Goal: Task Accomplishment & Management: Manage account settings

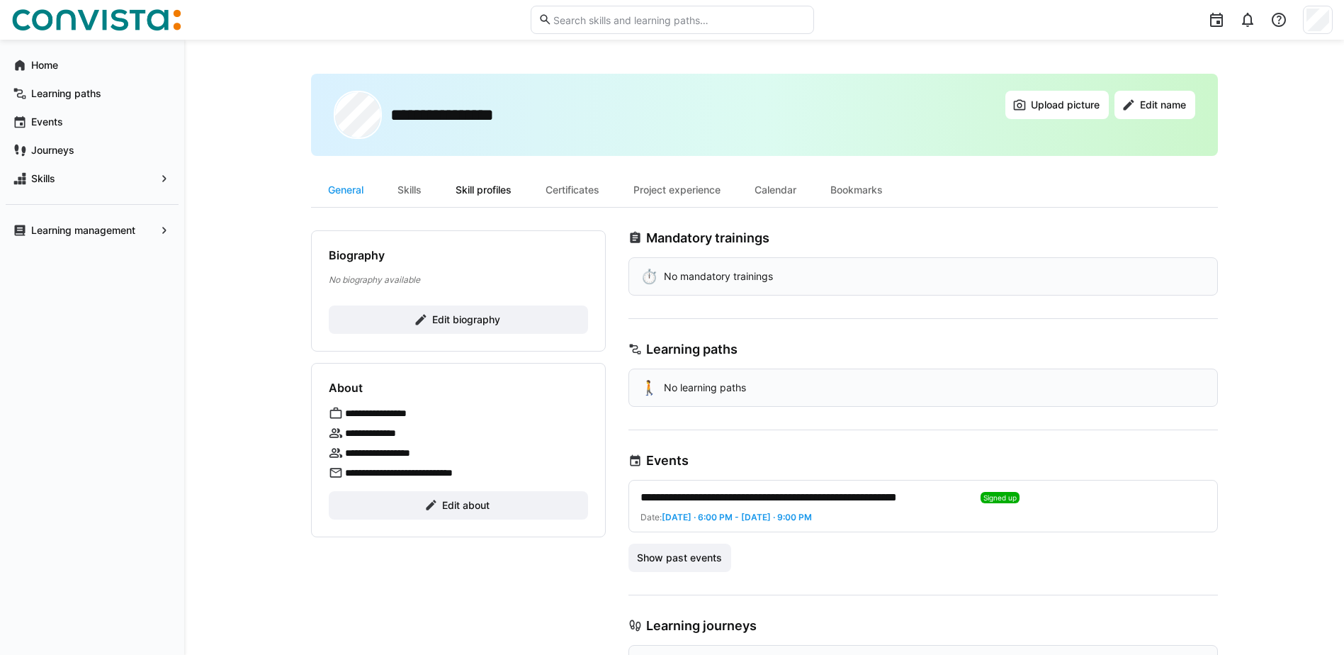
click at [456, 190] on div "Skill profiles" at bounding box center [484, 190] width 90 height 34
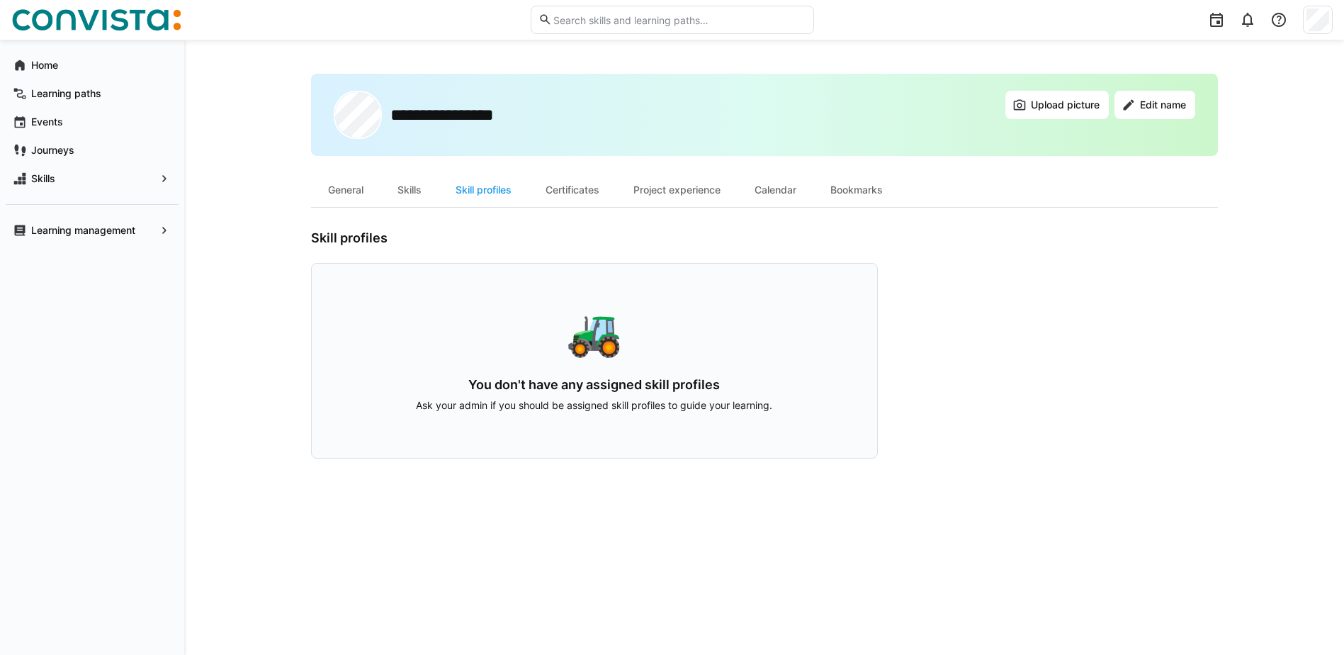
click at [589, 363] on div "🚜 You don't have any assigned skill profiles Ask your admin if you should be as…" at bounding box center [594, 361] width 567 height 196
click at [592, 182] on div "Certificates" at bounding box center [572, 190] width 88 height 34
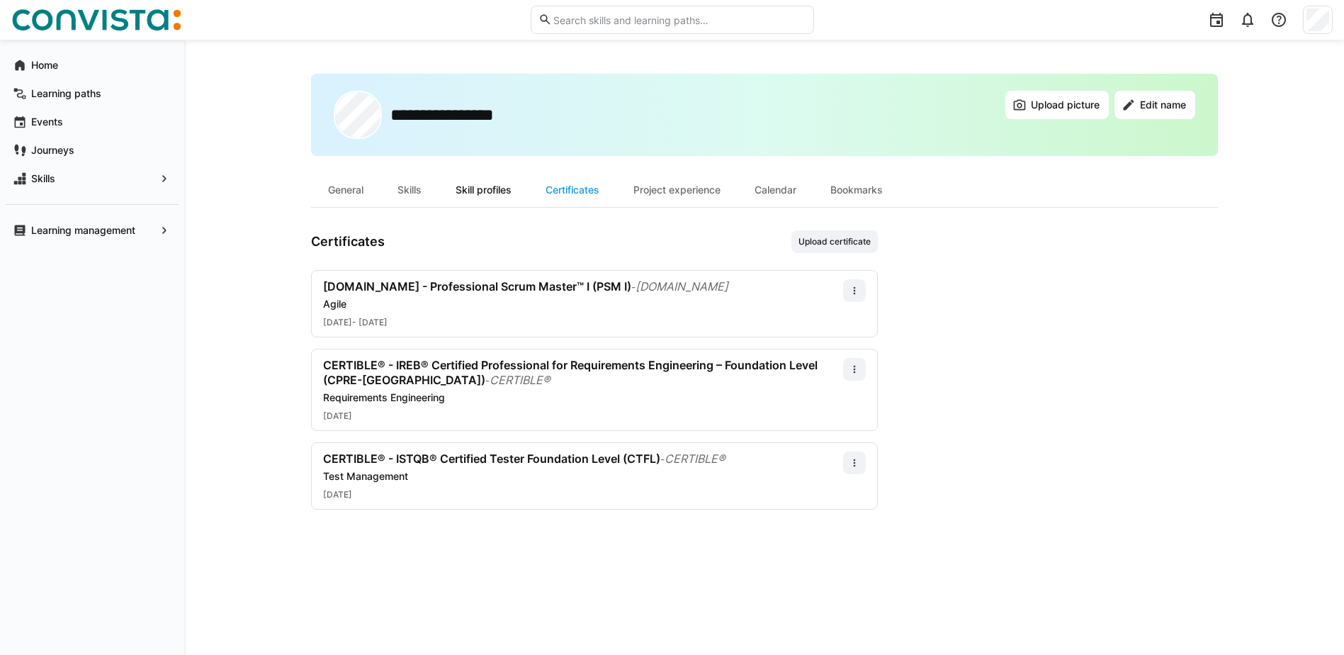
click at [480, 190] on div "Skill profiles" at bounding box center [484, 190] width 90 height 34
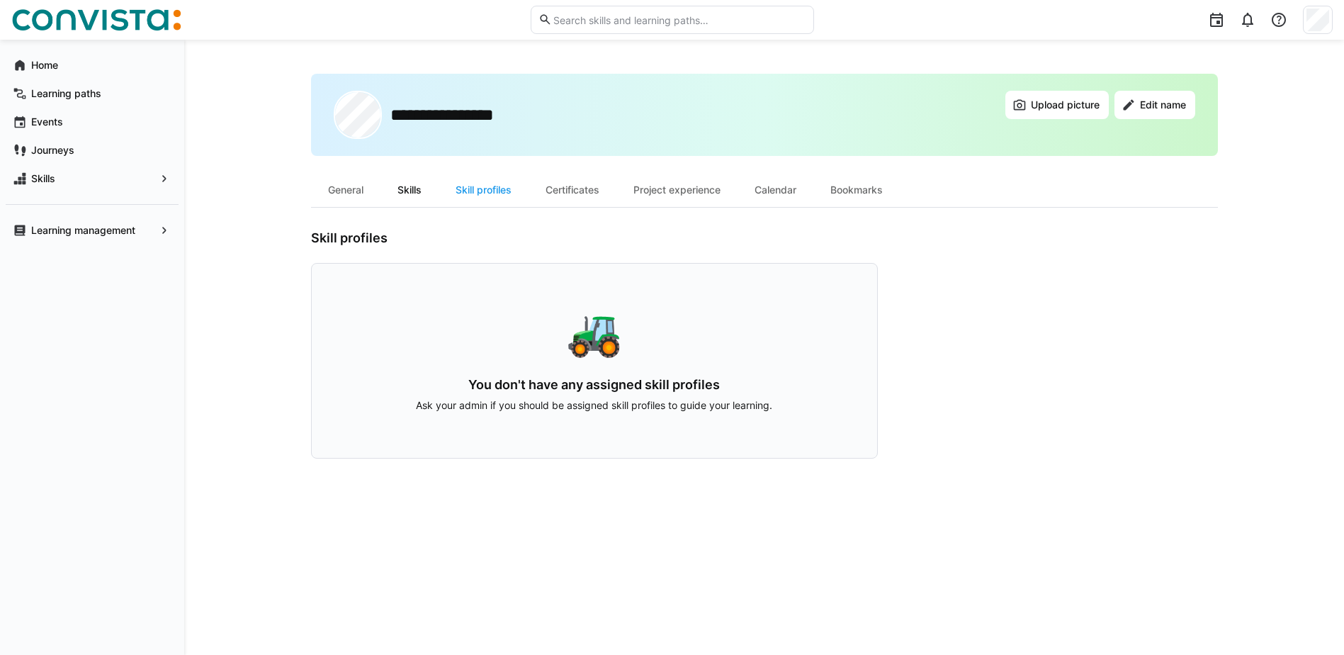
click at [399, 183] on div "Skills" at bounding box center [409, 190] width 58 height 34
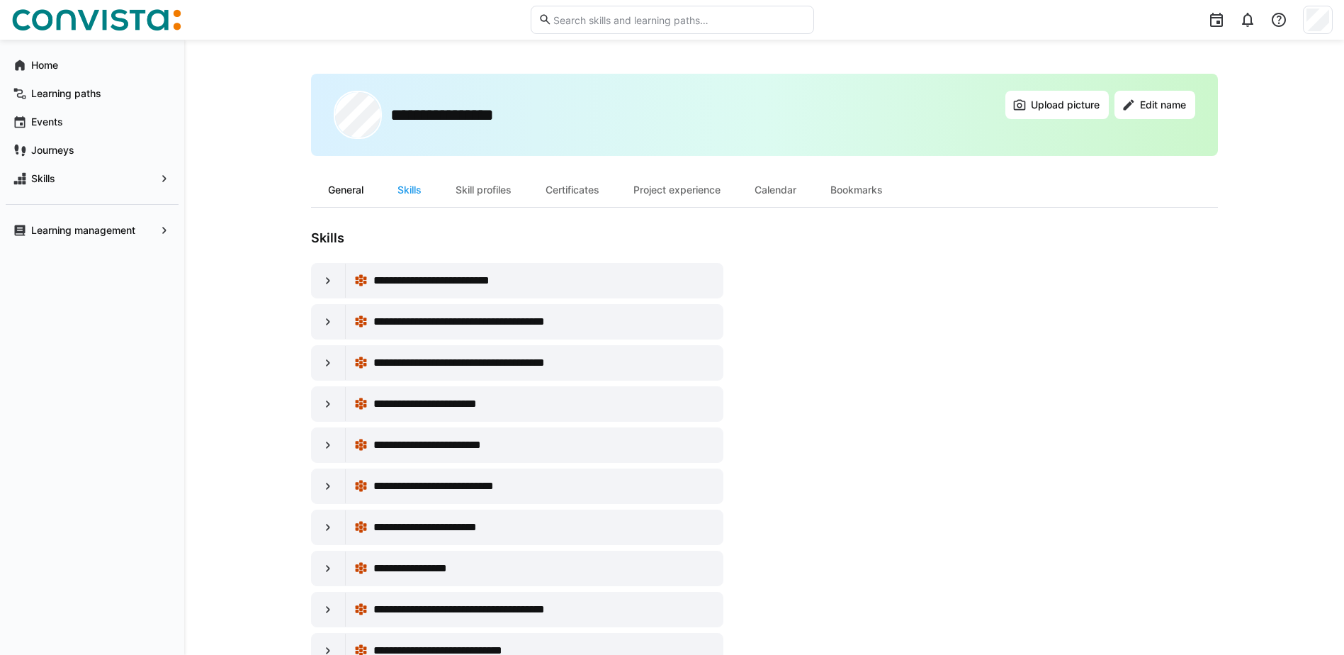
drag, startPoint x: 344, startPoint y: 186, endPoint x: 344, endPoint y: 205, distance: 19.1
click at [344, 204] on div "General" at bounding box center [345, 190] width 69 height 34
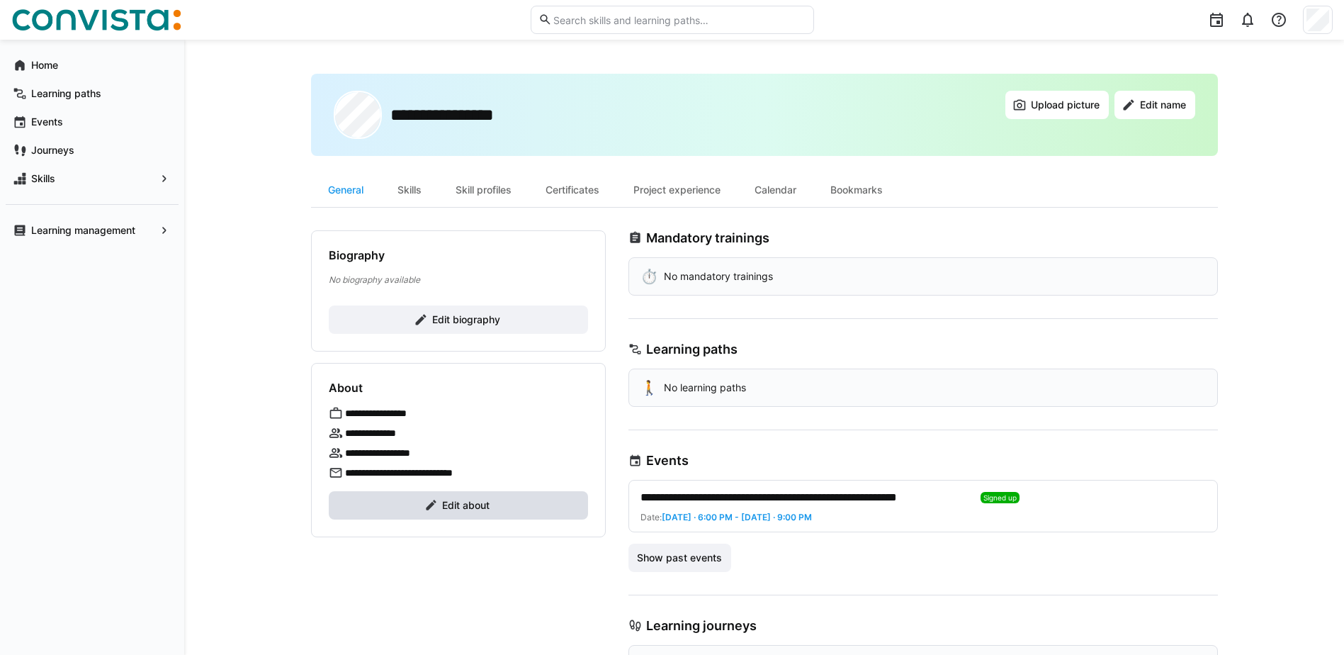
click at [502, 492] on span "Edit about" at bounding box center [458, 505] width 259 height 28
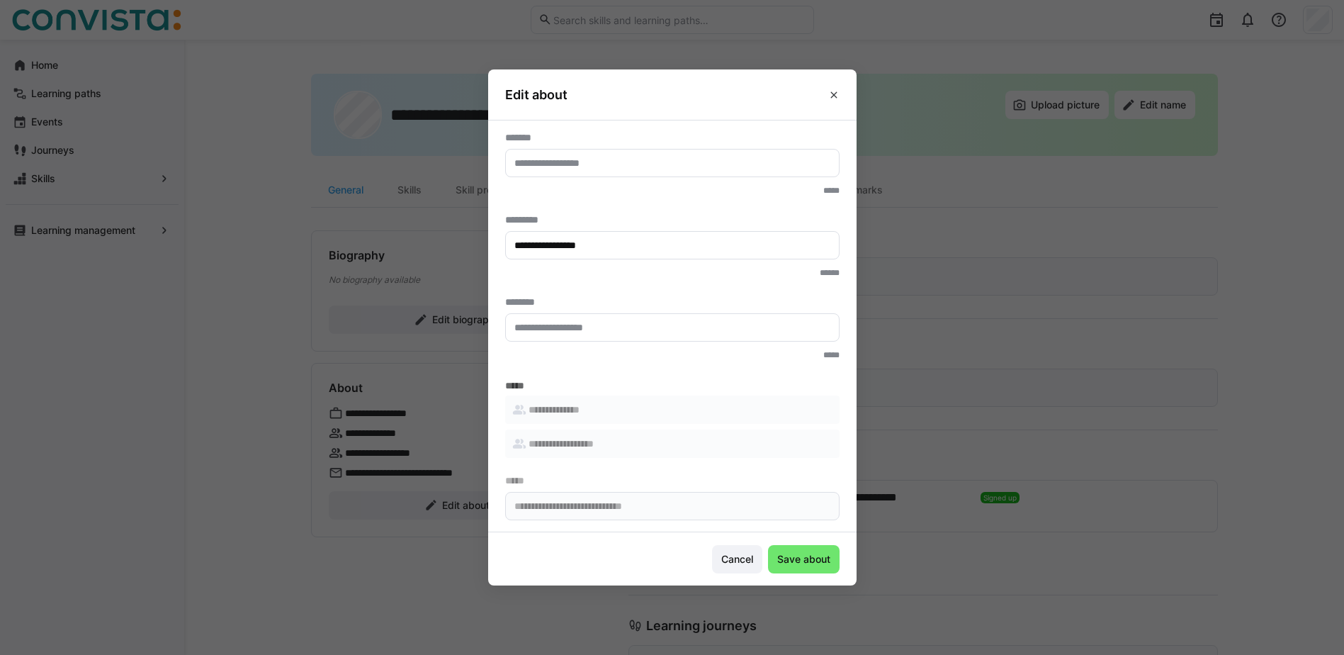
click at [589, 335] on eds-input at bounding box center [672, 327] width 334 height 28
type input "****"
click at [605, 167] on input "text" at bounding box center [672, 163] width 319 height 13
type input "**********"
click at [805, 558] on span "Save about" at bounding box center [803, 559] width 57 height 14
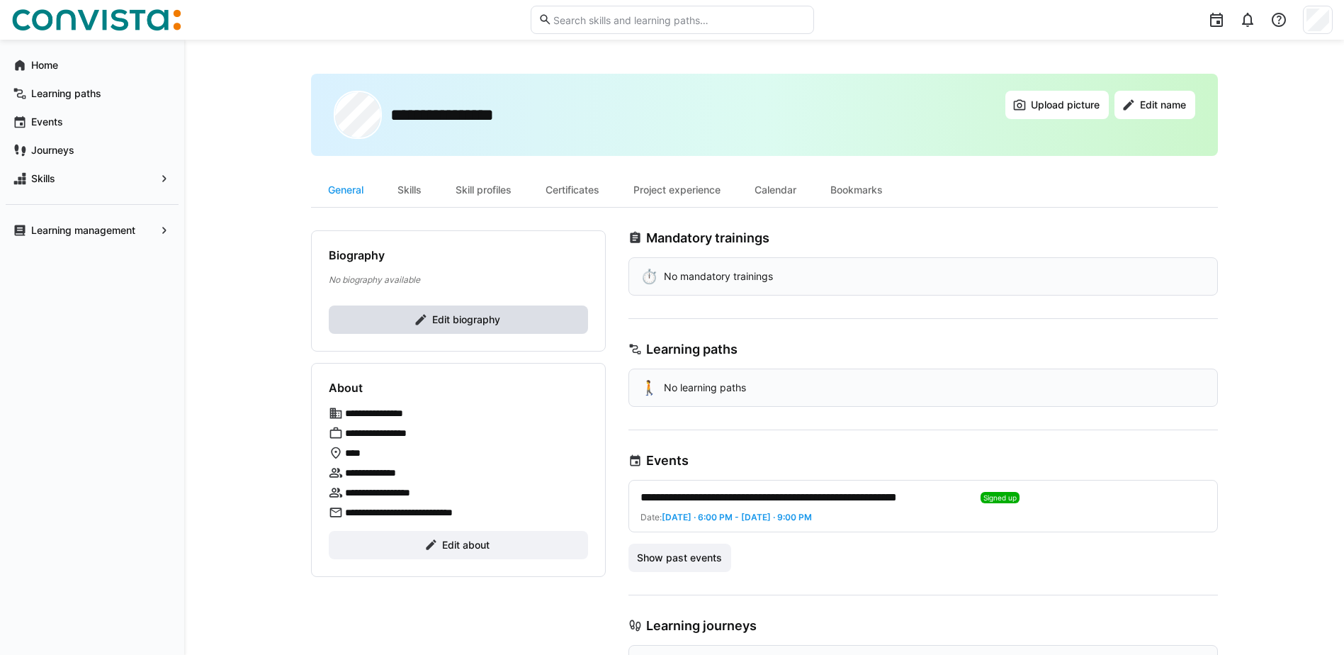
click at [549, 317] on span "Edit biography" at bounding box center [458, 319] width 259 height 28
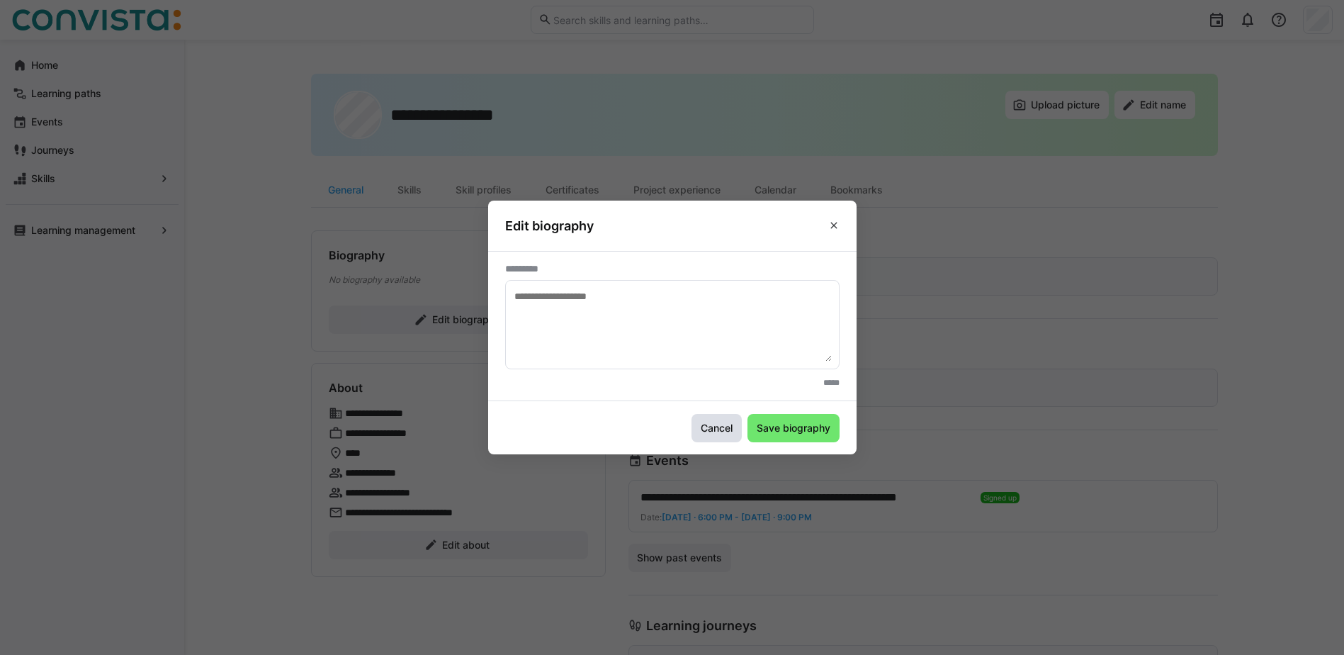
click at [725, 426] on span "Cancel" at bounding box center [717, 428] width 36 height 14
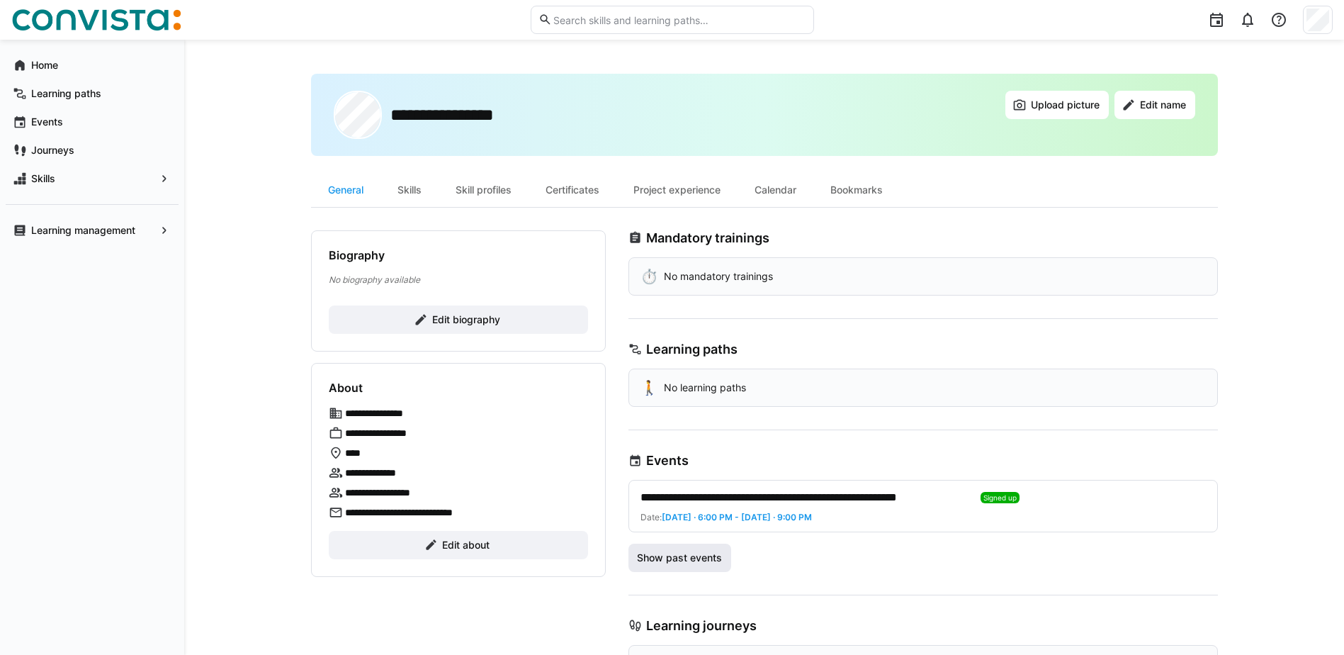
click at [713, 554] on span "Show past events" at bounding box center [679, 557] width 89 height 14
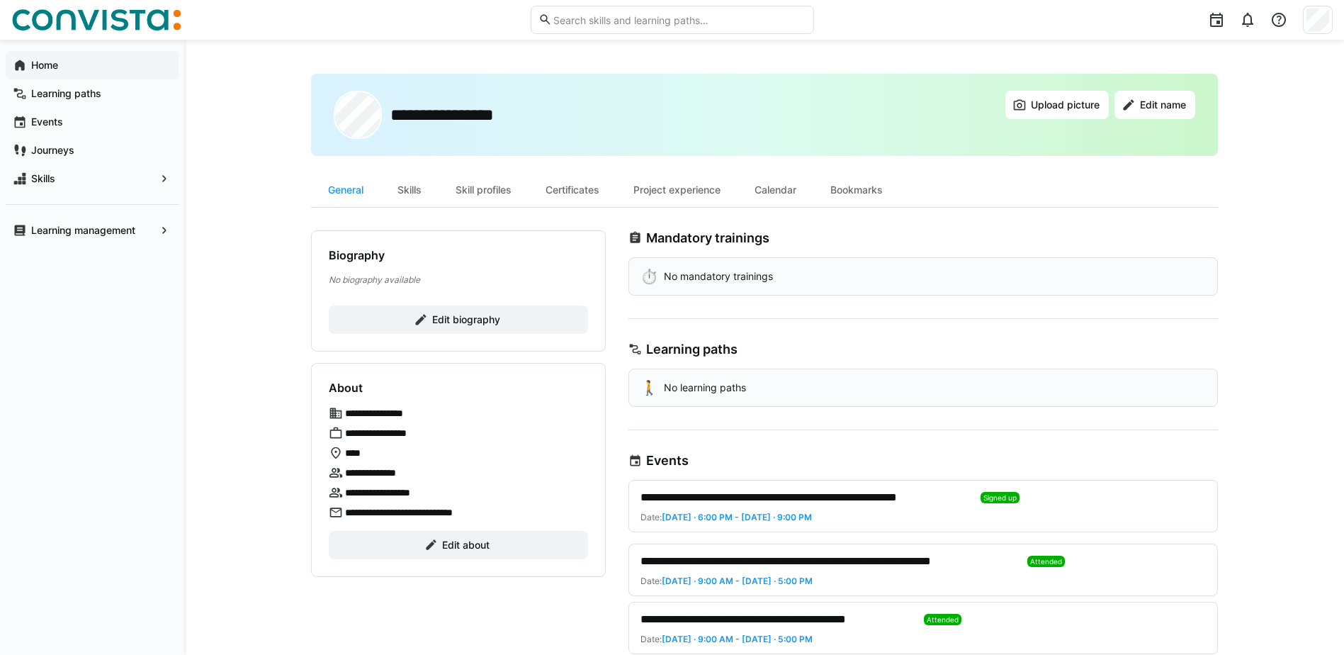
click at [0, 0] on app-navigation-label "Home" at bounding box center [0, 0] width 0 height 0
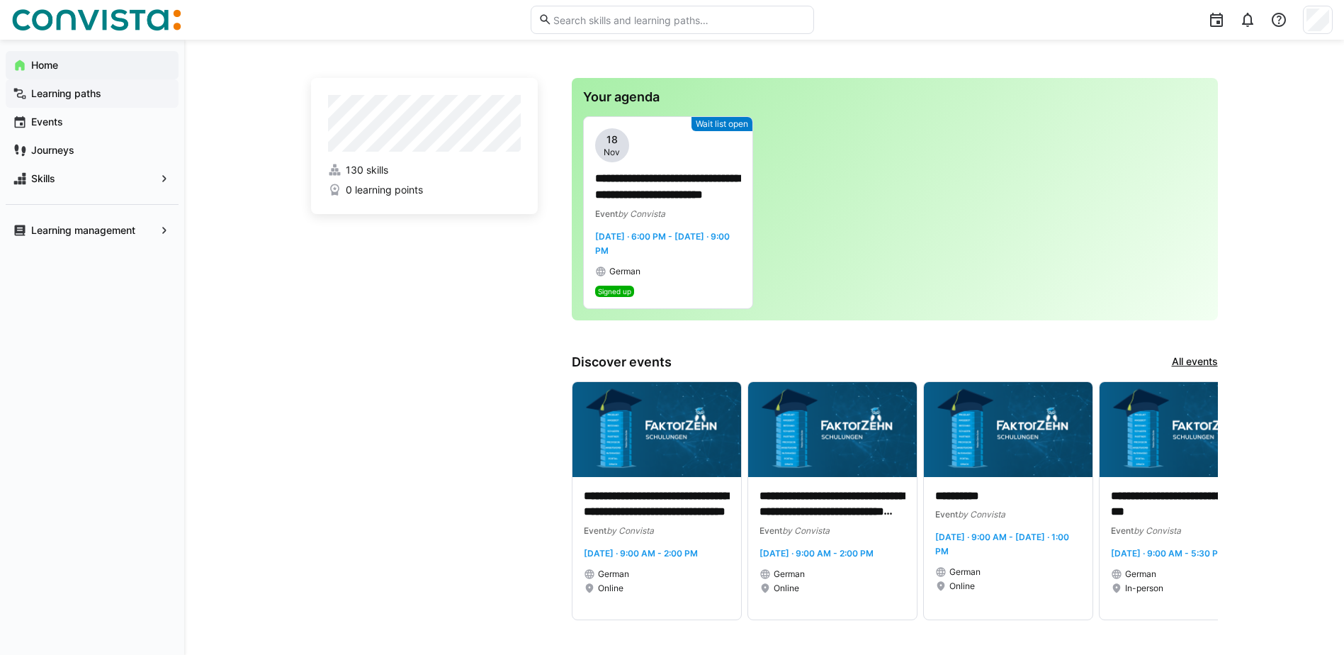
click at [0, 0] on app-navigation-label "Learning paths" at bounding box center [0, 0] width 0 height 0
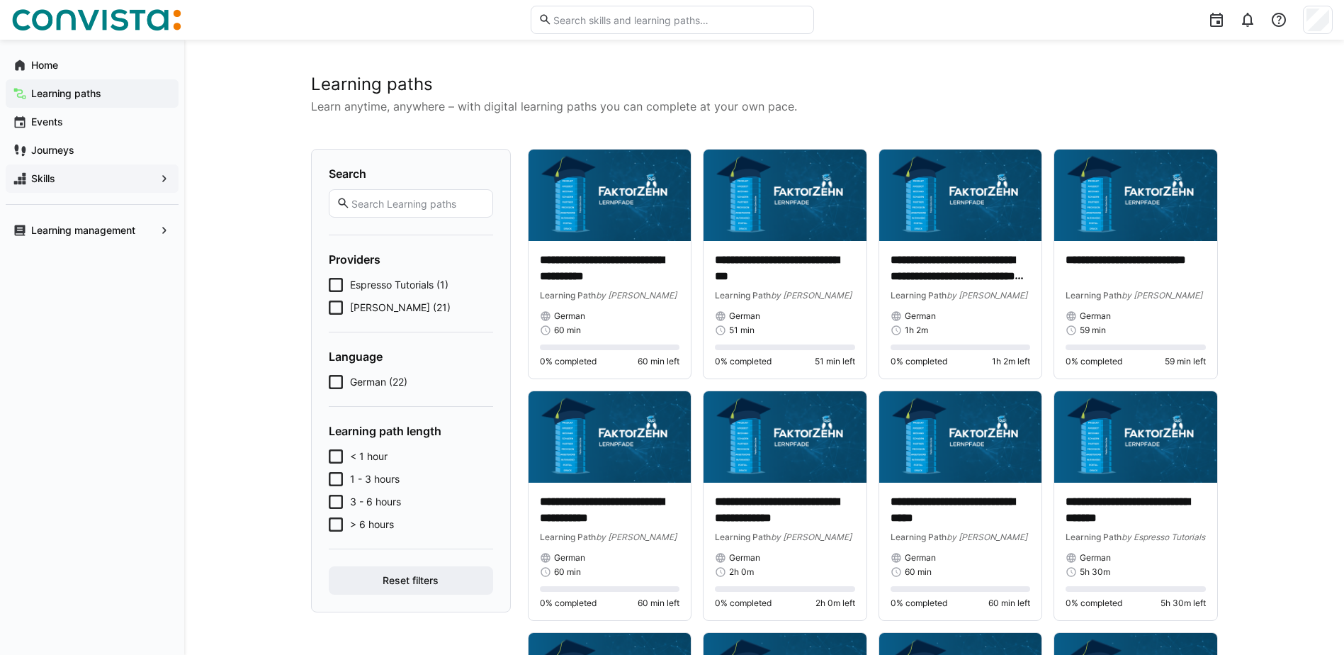
click at [73, 173] on span "Skills" at bounding box center [92, 178] width 126 height 14
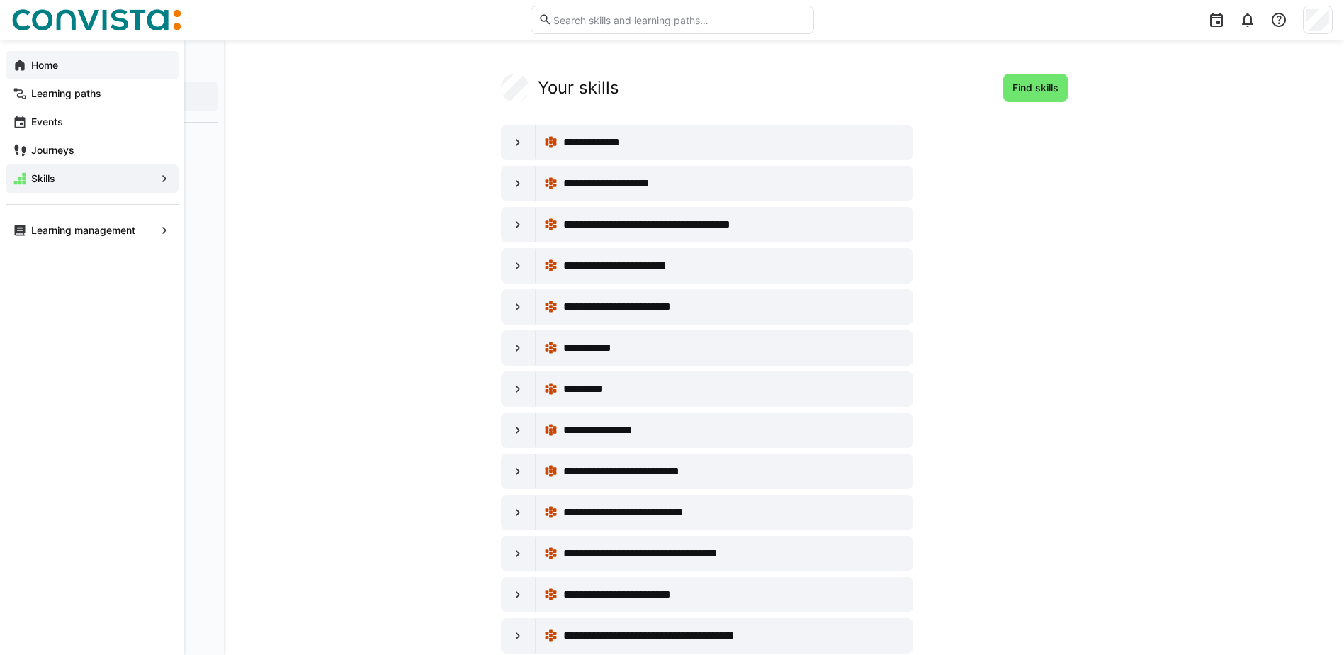
click at [38, 57] on div "Home" at bounding box center [92, 65] width 173 height 28
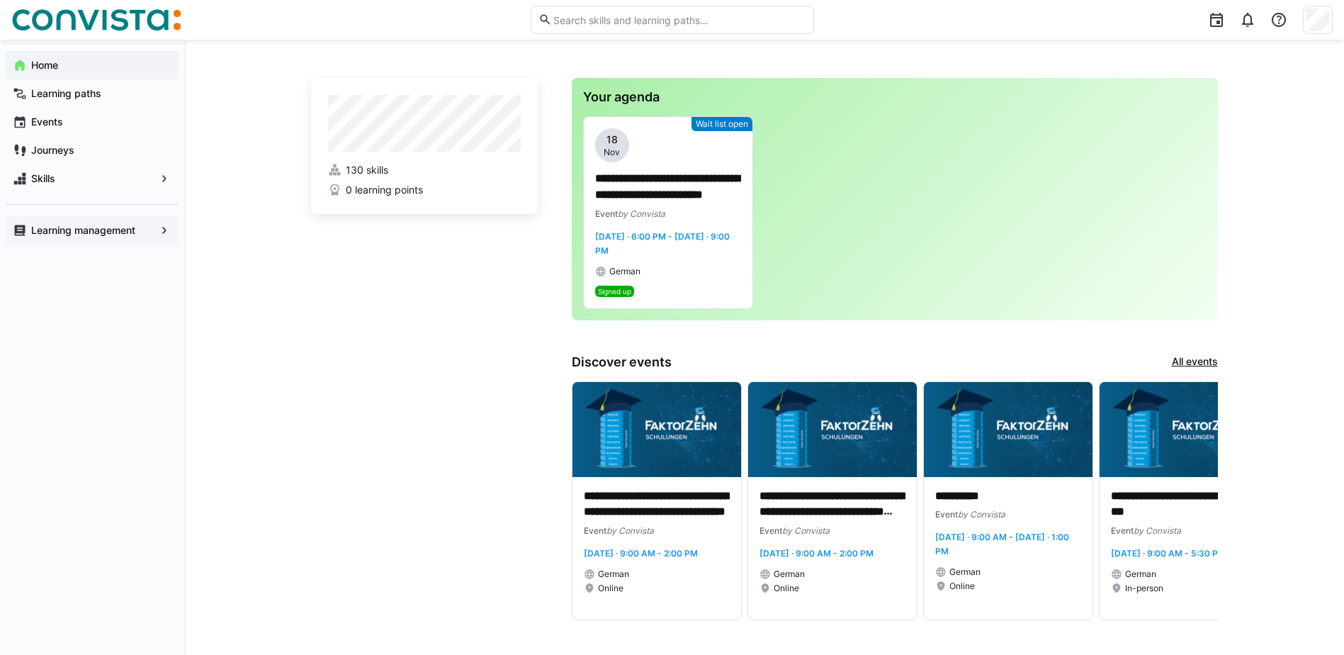
click at [156, 229] on div "Learning management" at bounding box center [92, 230] width 173 height 28
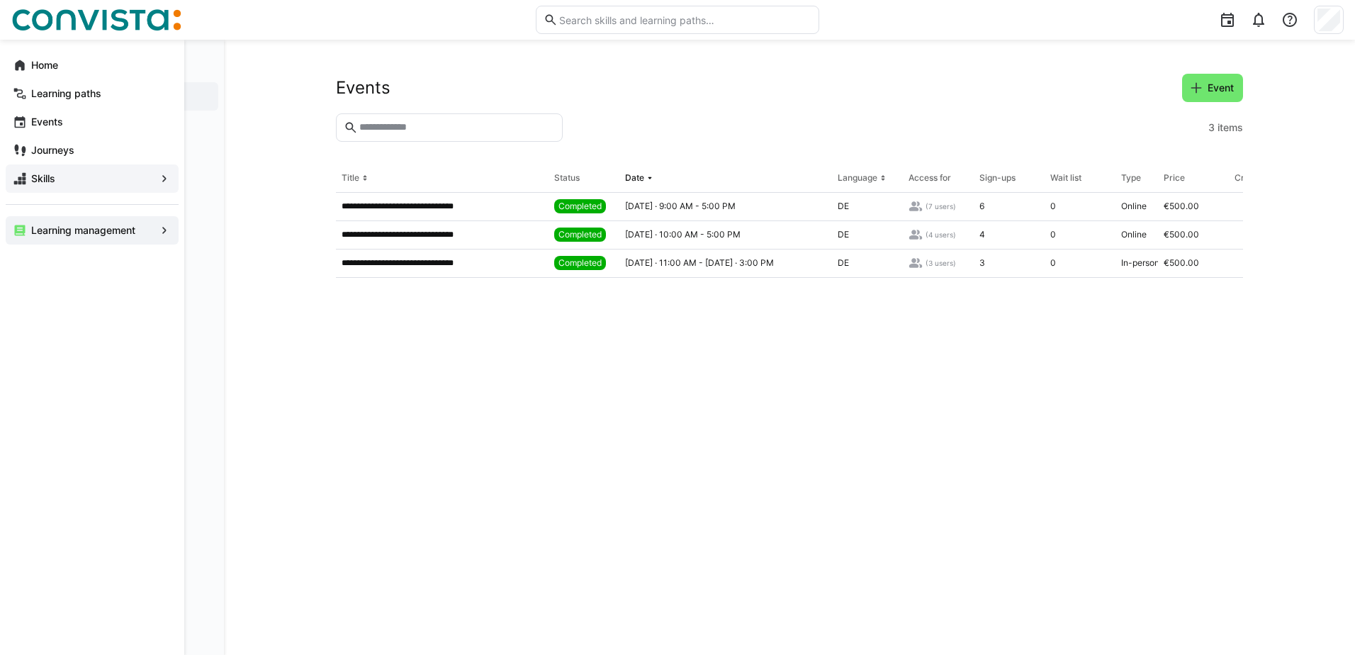
click at [30, 179] on span "Skills" at bounding box center [92, 178] width 126 height 14
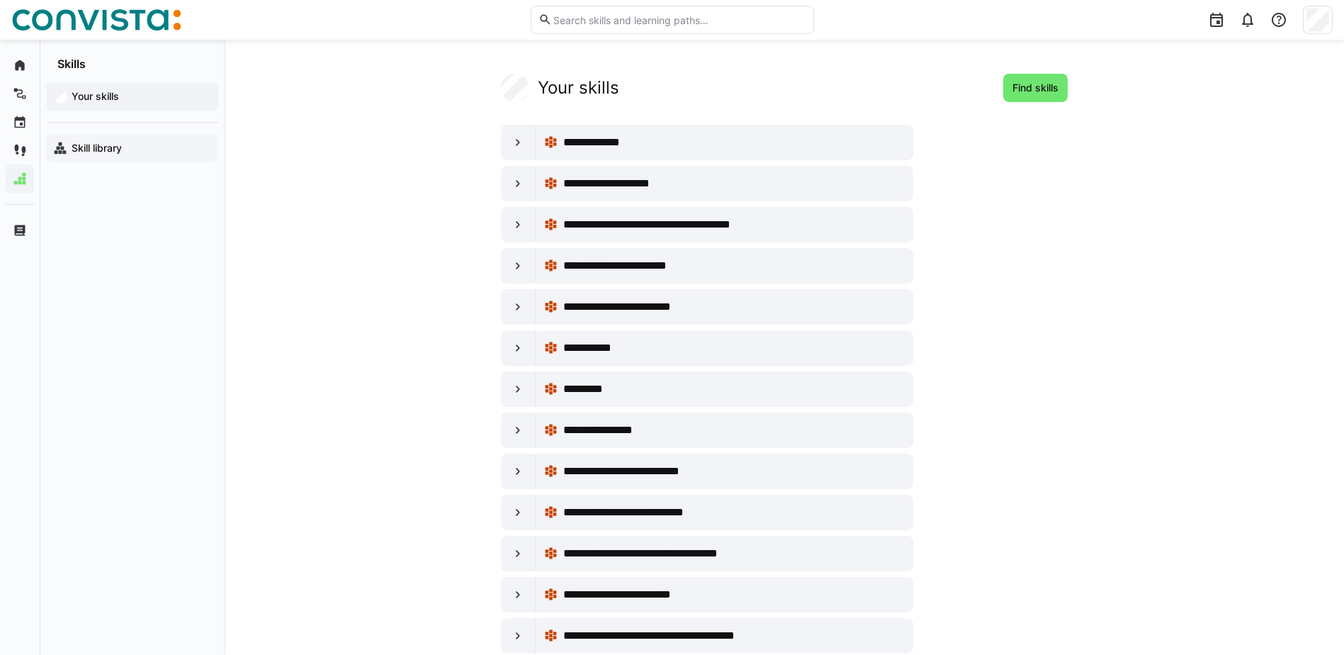
click at [138, 139] on div "Skill library" at bounding box center [132, 148] width 172 height 28
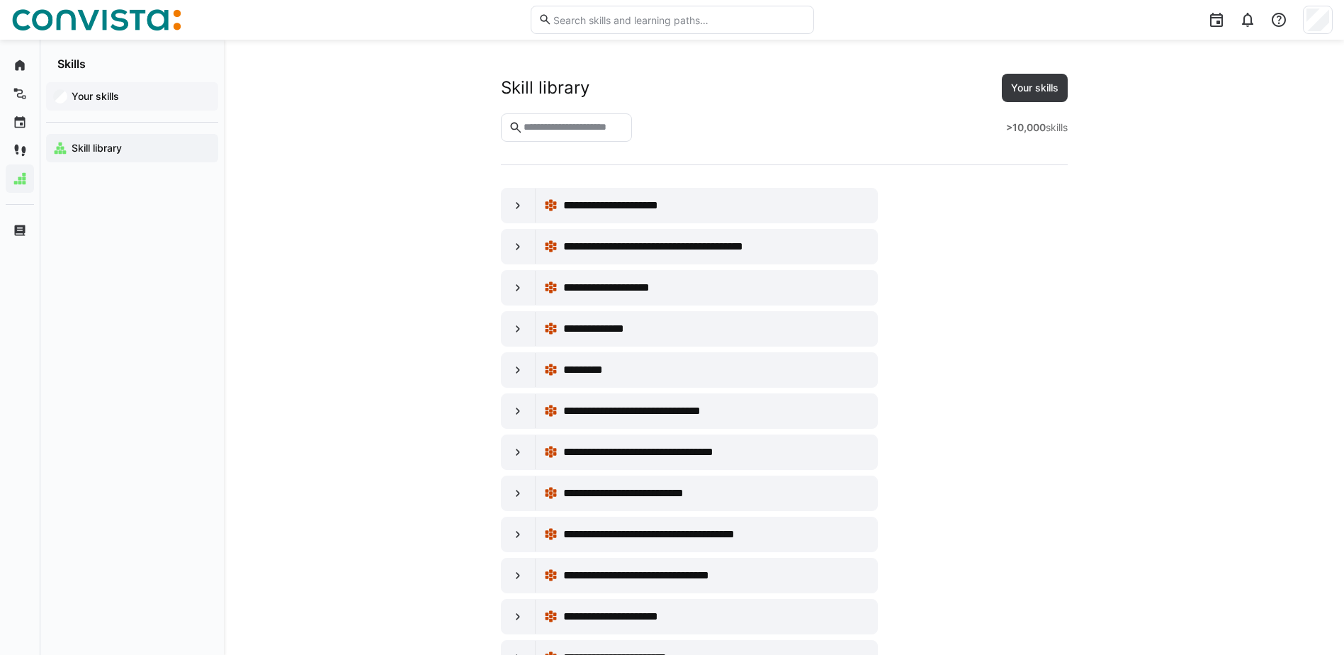
click at [105, 89] on span "Your skills" at bounding box center [140, 96] width 142 height 14
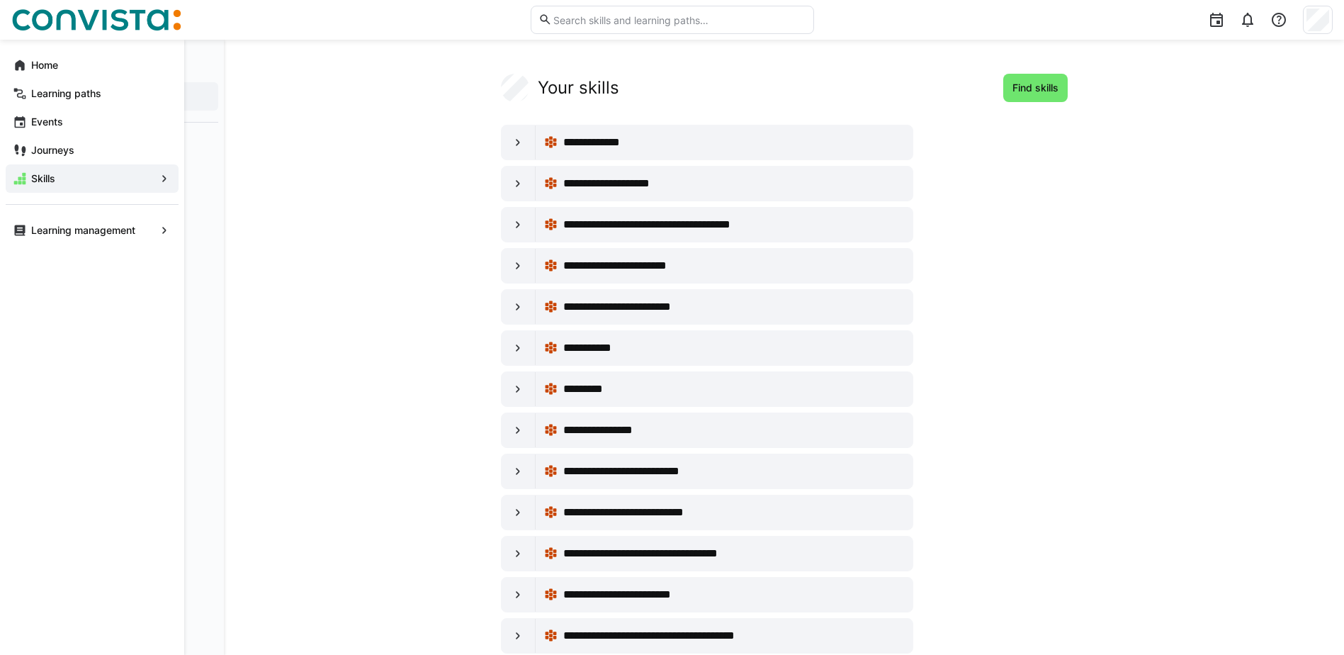
click at [63, 174] on span "Skills" at bounding box center [92, 178] width 126 height 14
click at [0, 0] on app-navigation-label "Home" at bounding box center [0, 0] width 0 height 0
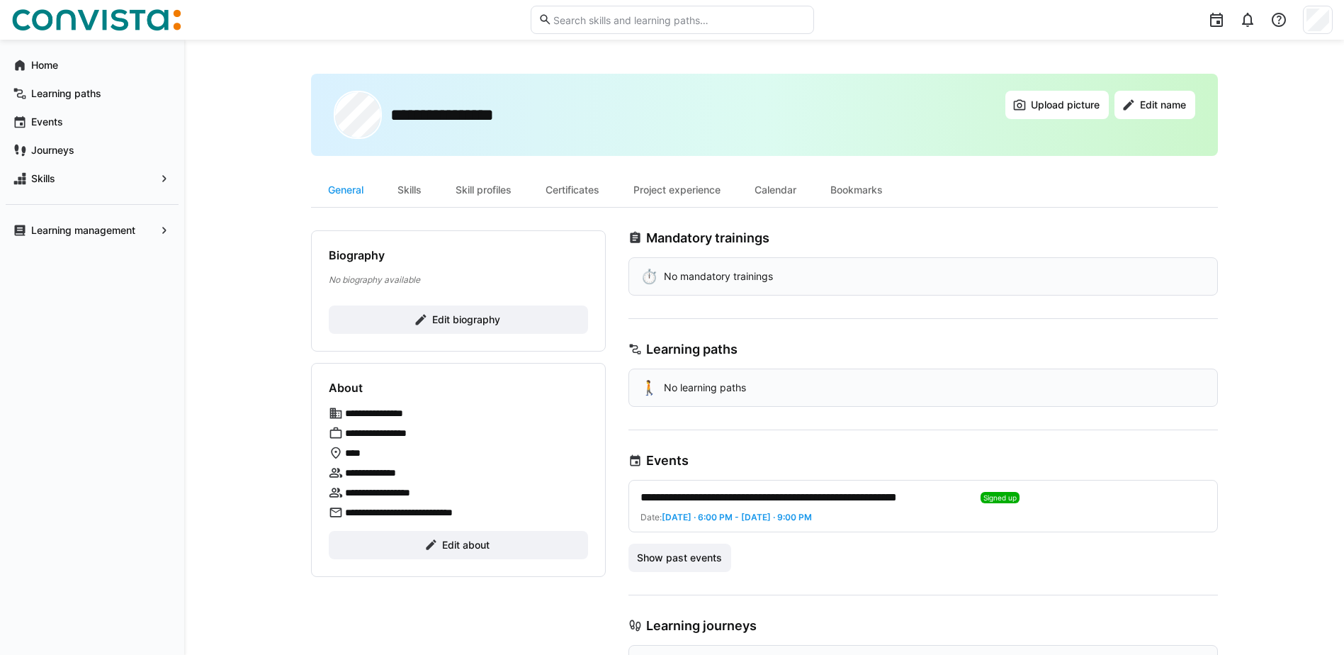
click at [808, 393] on div "🚶 No learning paths" at bounding box center [922, 387] width 589 height 38
click at [470, 193] on div "Skill profiles" at bounding box center [484, 190] width 90 height 34
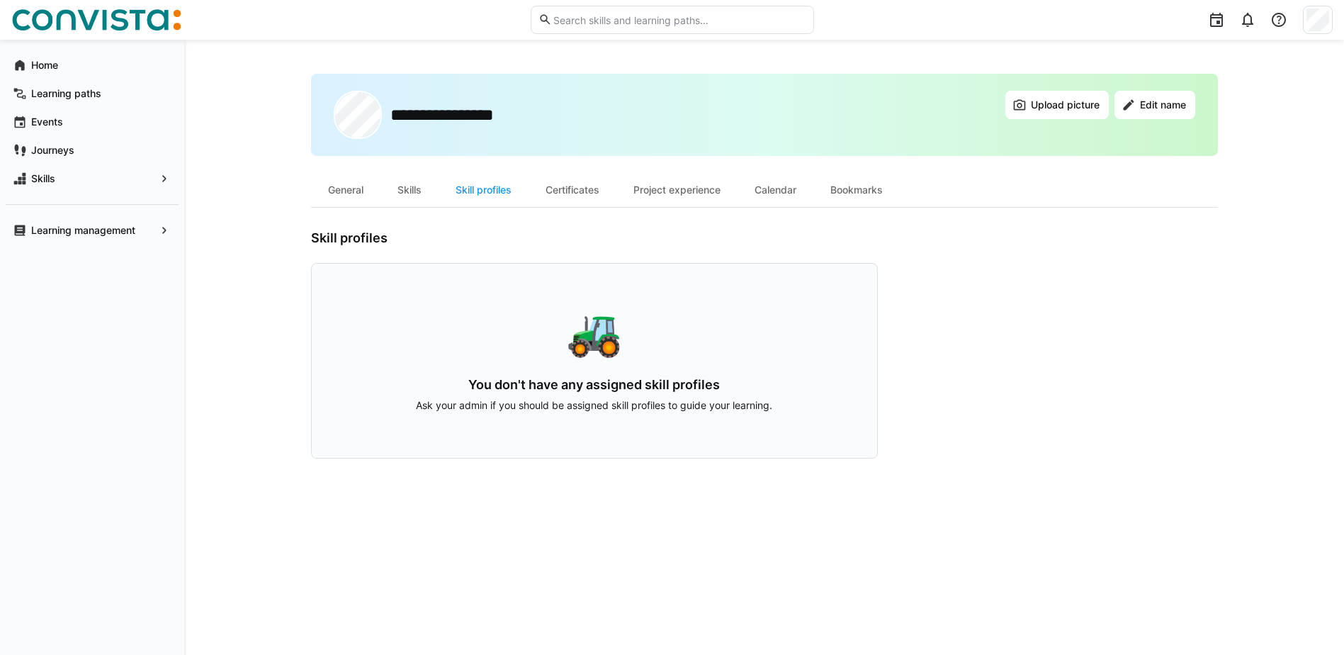
click at [604, 401] on p "Ask your admin if you should be assigned skill profiles to guide your learning." at bounding box center [594, 405] width 475 height 14
drag, startPoint x: 471, startPoint y: 383, endPoint x: 727, endPoint y: 388, distance: 255.8
click at [727, 388] on h3 "You don't have any assigned skill profiles" at bounding box center [594, 385] width 475 height 16
drag, startPoint x: 416, startPoint y: 400, endPoint x: 839, endPoint y: 399, distance: 422.9
click at [839, 399] on div "🚜 You don't have any assigned skill profiles Ask your admin if you should be as…" at bounding box center [594, 361] width 567 height 196
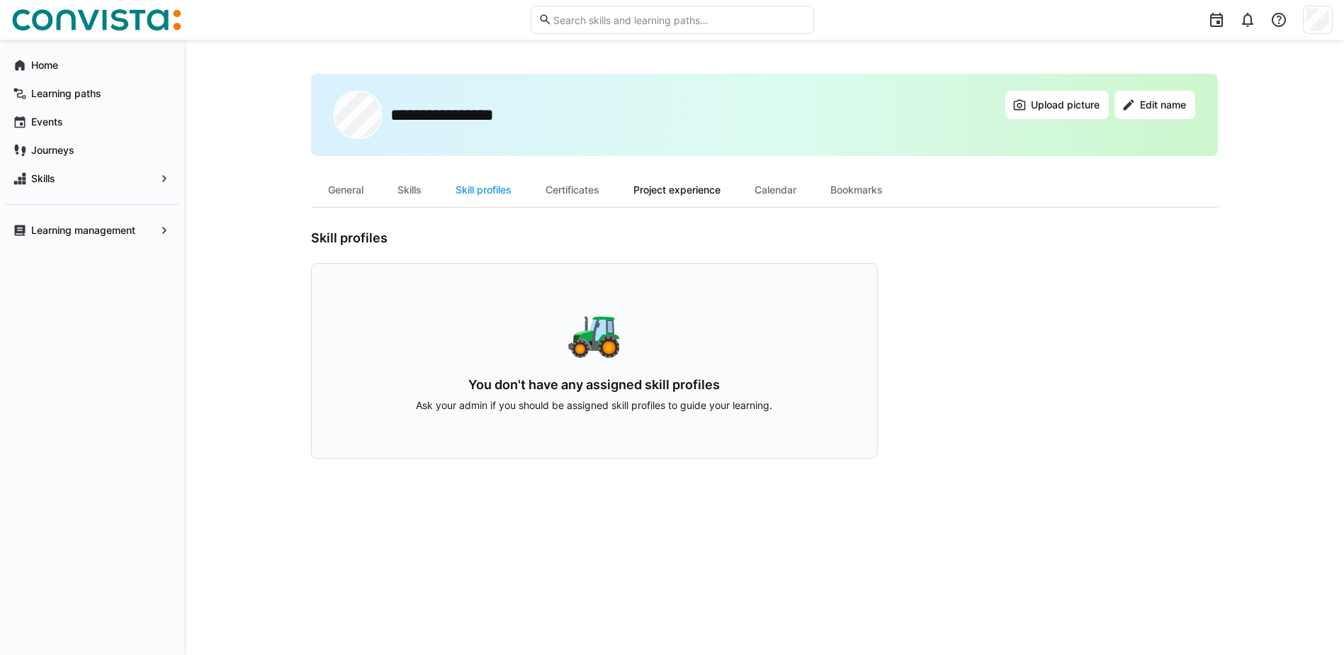
click at [681, 188] on div "Project experience" at bounding box center [676, 190] width 121 height 34
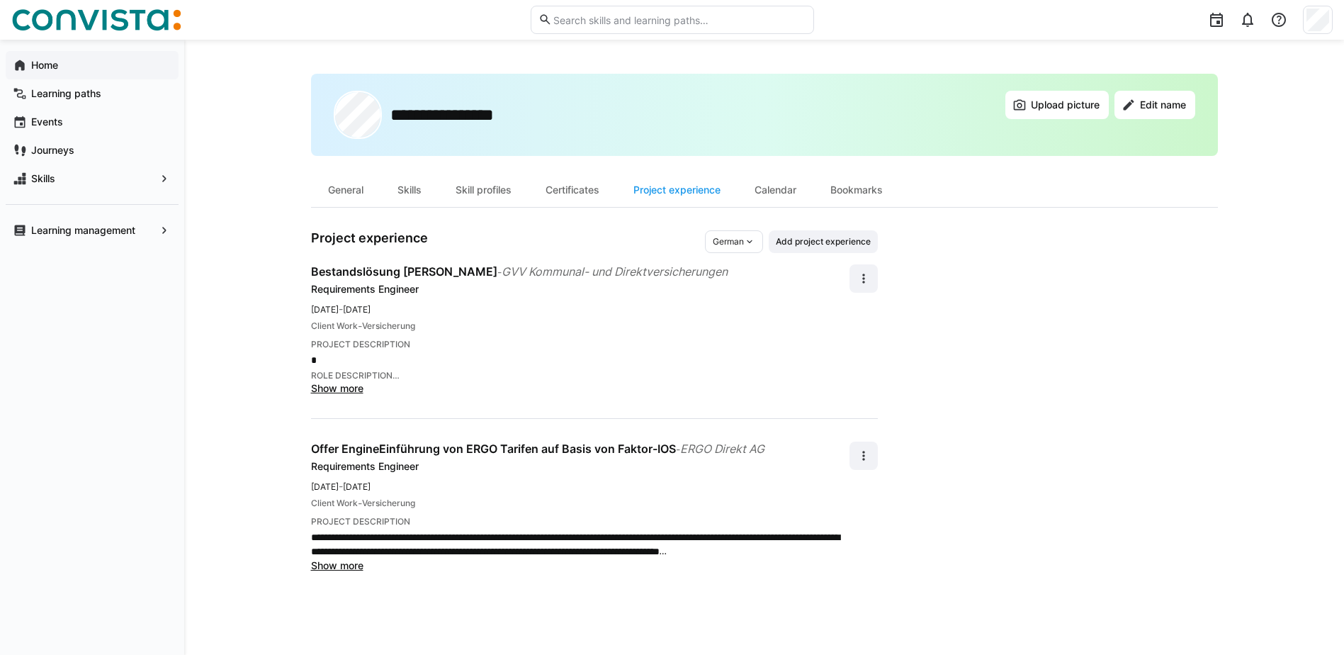
click at [43, 58] on span "Home" at bounding box center [100, 65] width 142 height 14
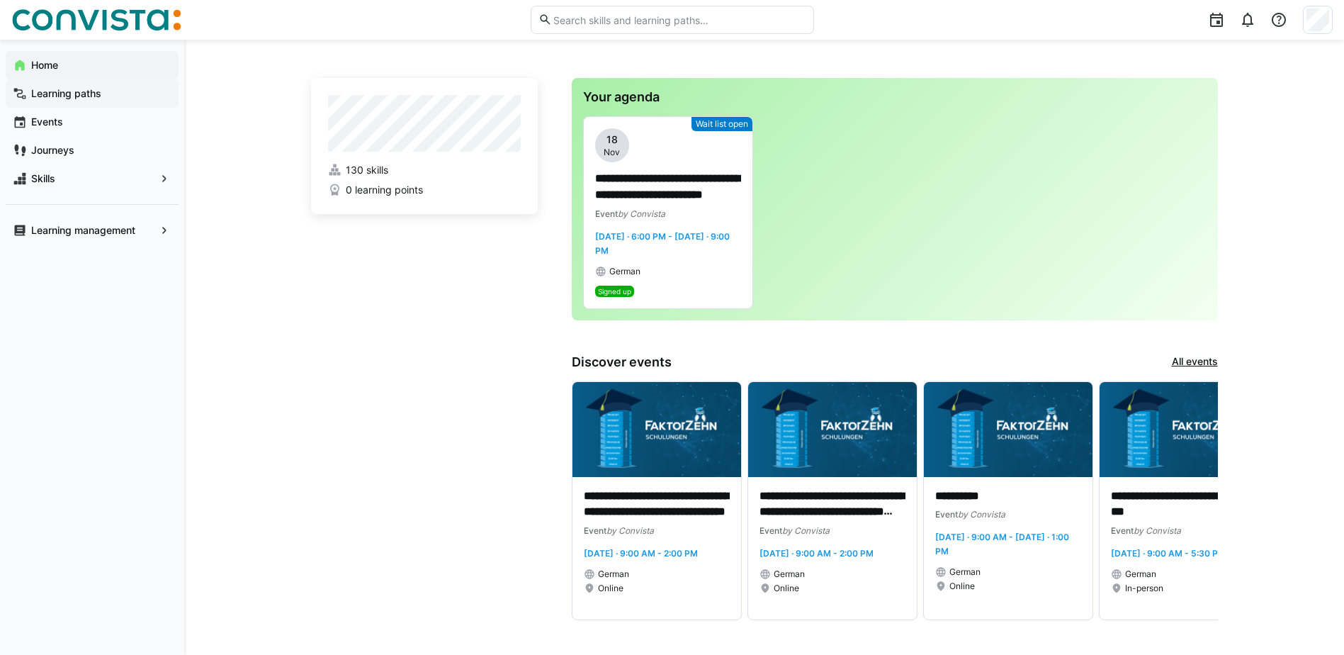
click at [0, 0] on app-navigation-label "Learning paths" at bounding box center [0, 0] width 0 height 0
